Goal: Find specific page/section: Find specific page/section

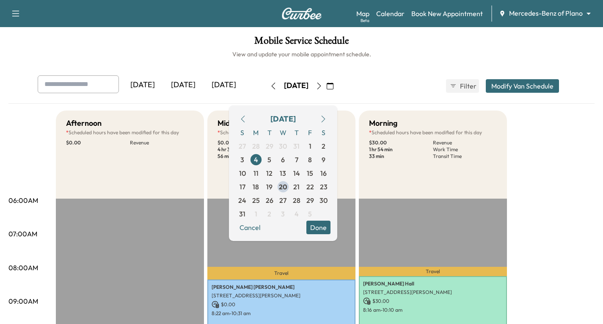
scroll to position [85, 0]
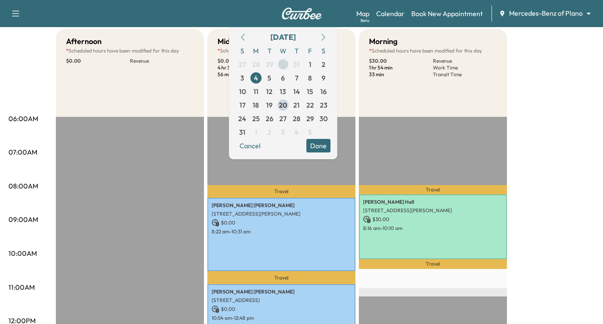
scroll to position [42, 0]
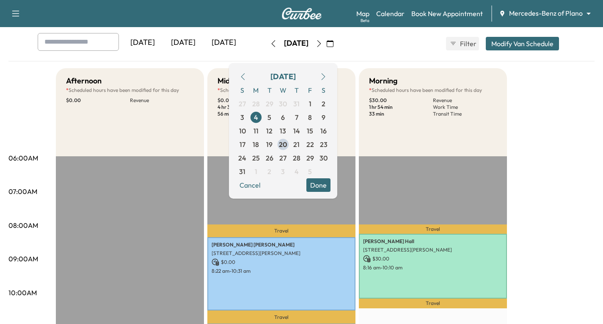
click at [409, 37] on div "[DATE] [DATE] [DATE] [DATE] August 2025 S M T W T F S 27 28 29 30 31 1 2 3 4 5 …" at bounding box center [301, 43] width 541 height 21
click at [399, 11] on link "Calendar" at bounding box center [390, 13] width 28 height 10
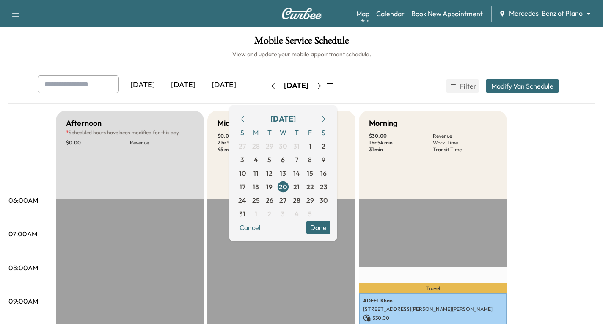
click at [271, 87] on icon "button" at bounding box center [273, 85] width 4 height 7
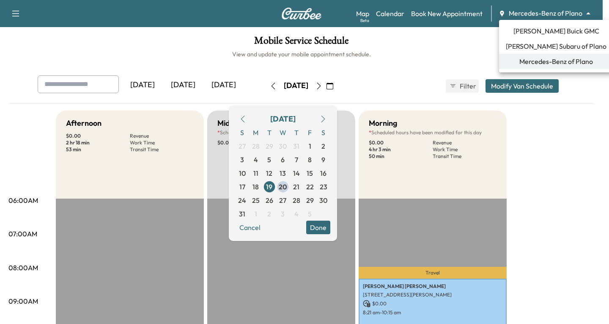
click at [589, 14] on body "Support Log Out Map Beta Calendar Book New Appointment Mercedes-Benz of Plano *…" at bounding box center [304, 162] width 609 height 324
click at [546, 27] on span "[PERSON_NAME] Buick GMC" at bounding box center [557, 31] width 86 height 10
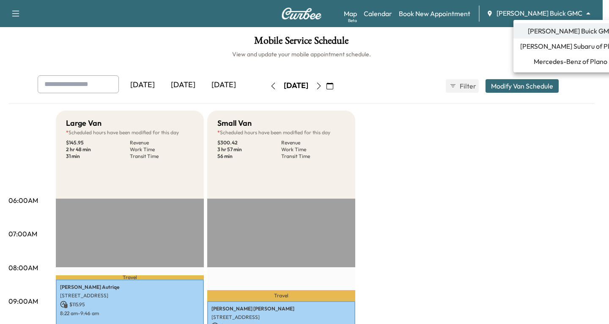
click at [589, 14] on body "Support Log Out Map Beta Calendar Book New Appointment [PERSON_NAME] Buick GMC …" at bounding box center [304, 162] width 609 height 324
click at [539, 46] on span "[PERSON_NAME] Subaru of Plano" at bounding box center [570, 46] width 101 height 10
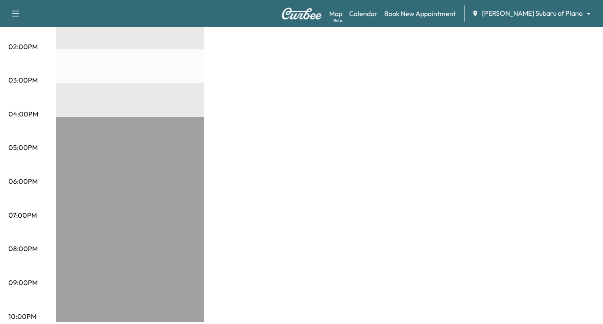
scroll to position [254, 0]
